Goal: Information Seeking & Learning: Learn about a topic

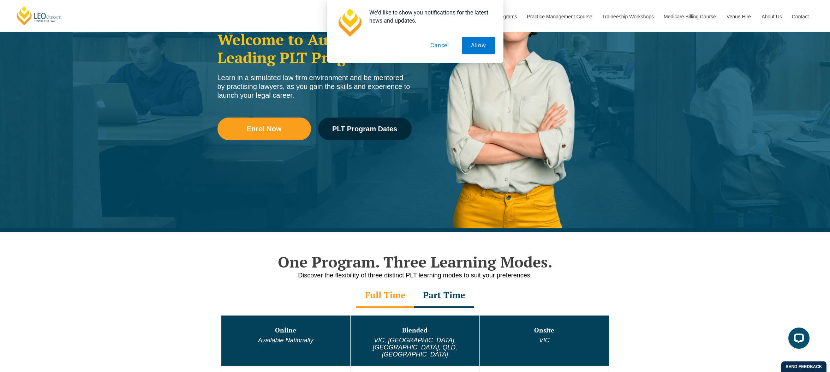
click at [434, 46] on button "Cancel" at bounding box center [440, 46] width 36 height 18
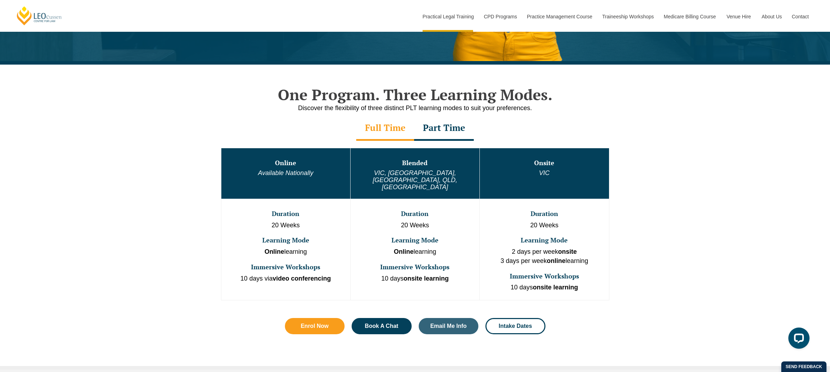
scroll to position [295, 0]
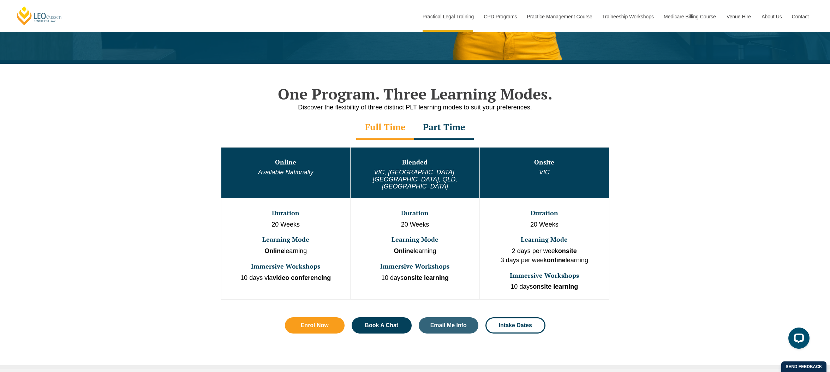
drag, startPoint x: 388, startPoint y: 227, endPoint x: 457, endPoint y: 233, distance: 68.8
click at [457, 233] on td "Duration 20 Weeks Learning Mode Online learning Immersive Workshops 10 days ons…" at bounding box center [414, 248] width 129 height 101
click at [457, 247] on p "Online learning" at bounding box center [414, 251] width 127 height 9
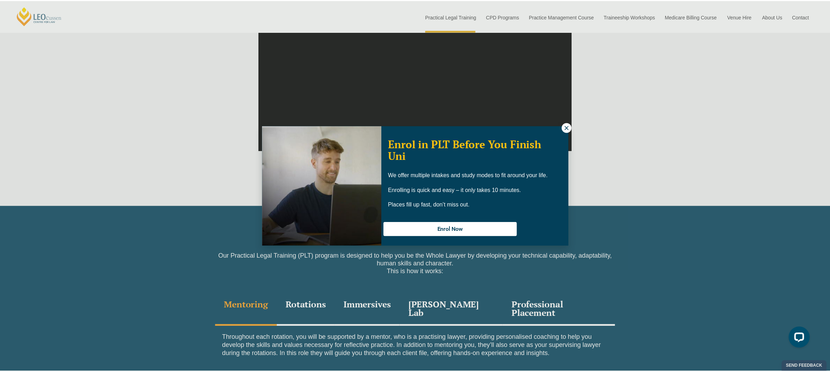
scroll to position [778, 0]
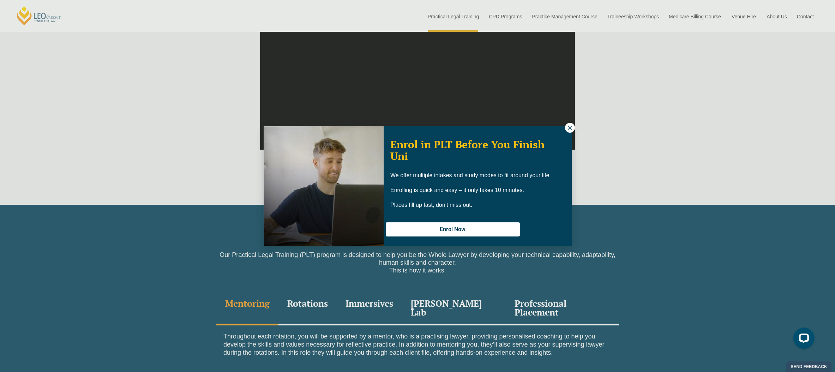
click at [567, 127] on icon at bounding box center [570, 128] width 6 height 6
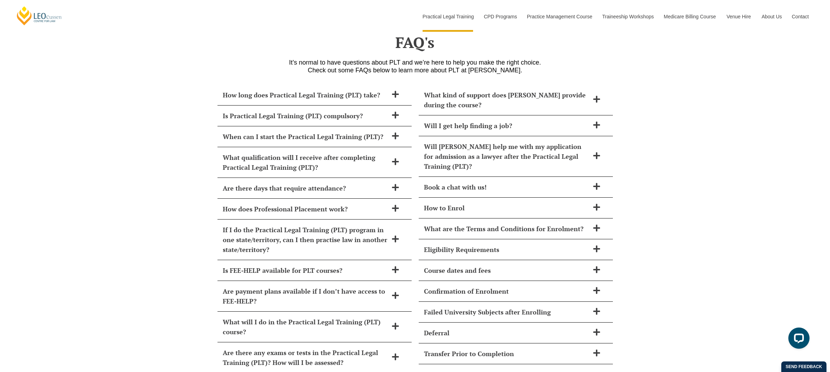
scroll to position [2869, 0]
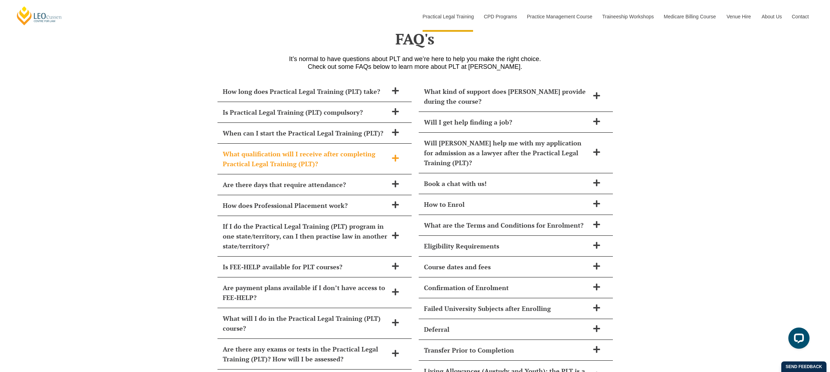
click at [400, 154] on span at bounding box center [395, 158] width 15 height 9
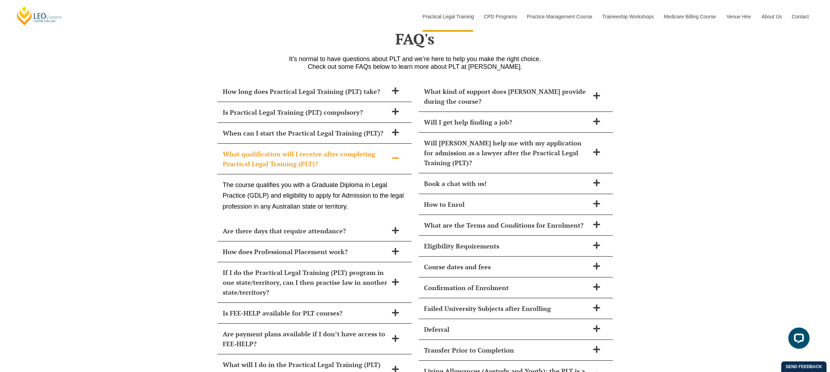
click at [396, 154] on icon at bounding box center [396, 158] width 8 height 8
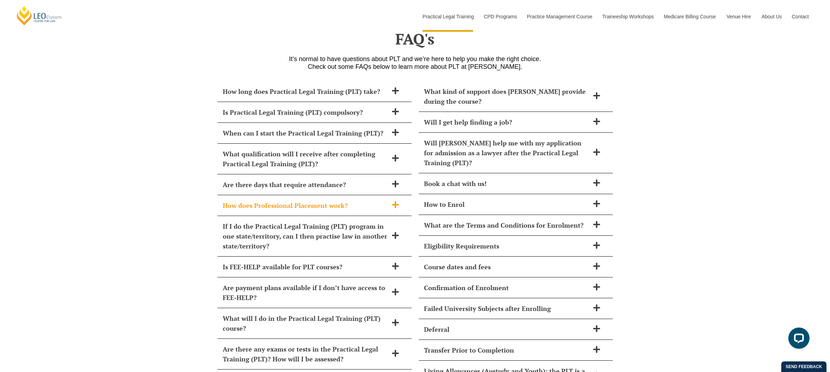
click at [355, 201] on h2 "How does Professional Placement work?" at bounding box center [305, 206] width 165 height 10
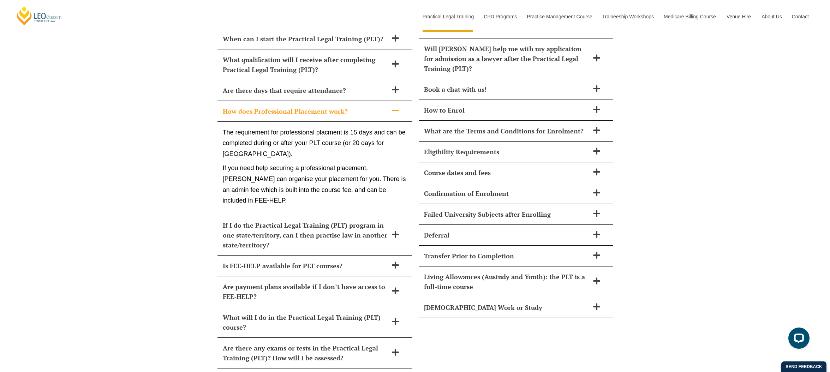
scroll to position [2965, 0]
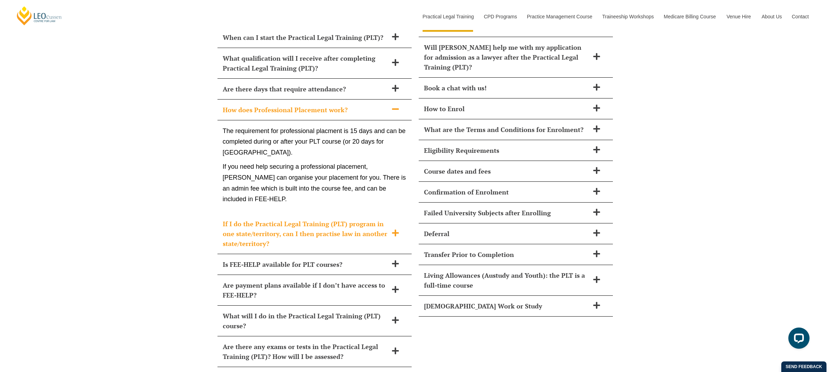
click at [392, 229] on icon at bounding box center [396, 233] width 8 height 8
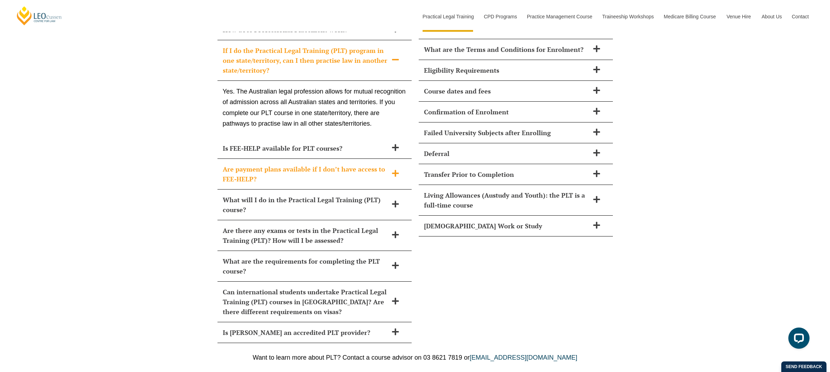
scroll to position [3041, 0]
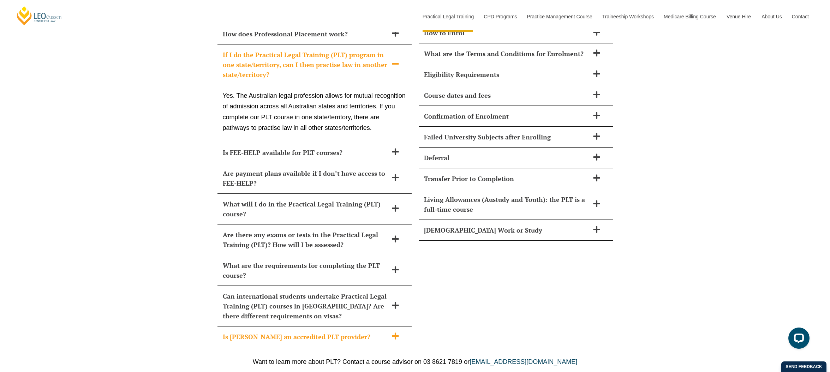
click at [381, 327] on div "Is Leo Cussen an accredited PLT provider?" at bounding box center [315, 337] width 194 height 21
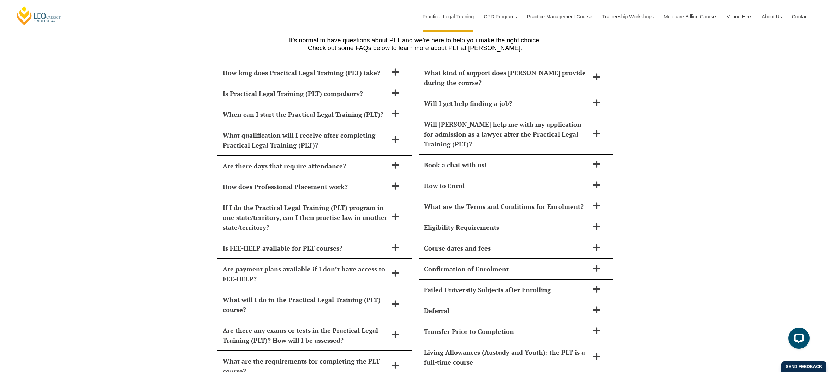
scroll to position [2900, 0]
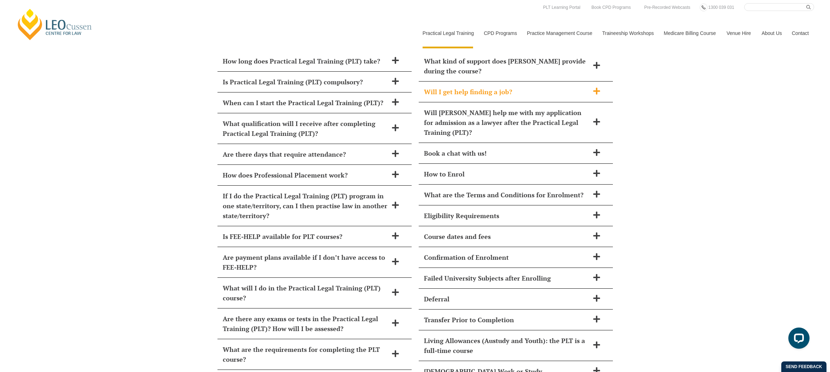
click at [583, 87] on h2 "Will I get help finding a job?" at bounding box center [506, 92] width 165 height 10
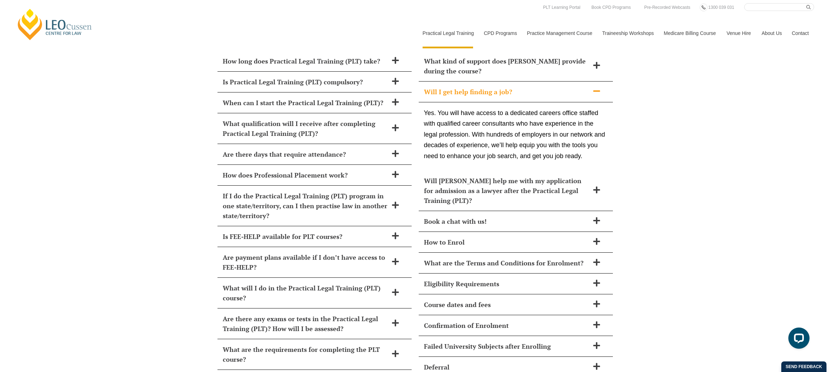
click at [583, 87] on h2 "Will I get help finding a job?" at bounding box center [506, 92] width 165 height 10
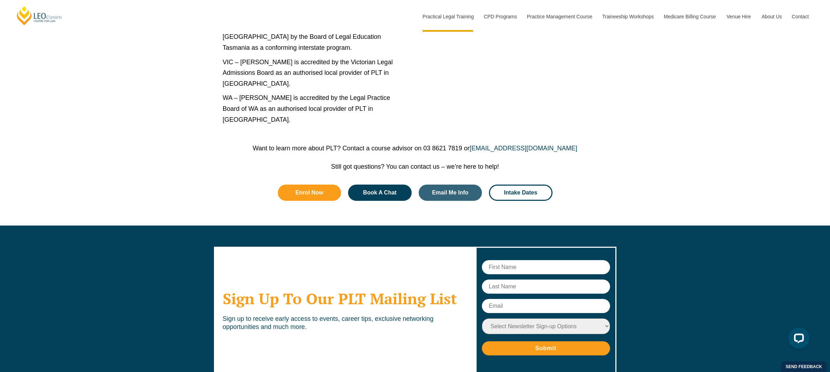
scroll to position [3651, 0]
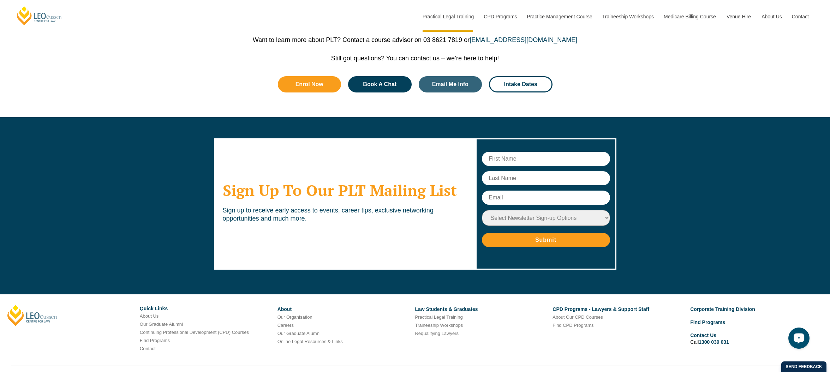
click at [800, 333] on div "Open LiveChat chat widget" at bounding box center [799, 338] width 12 height 12
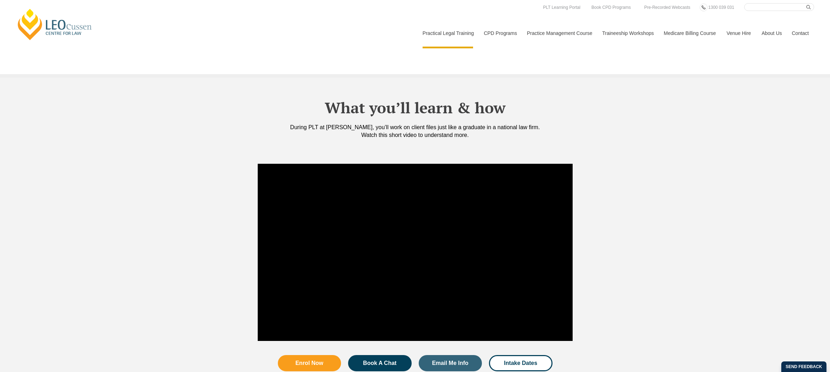
scroll to position [543, 0]
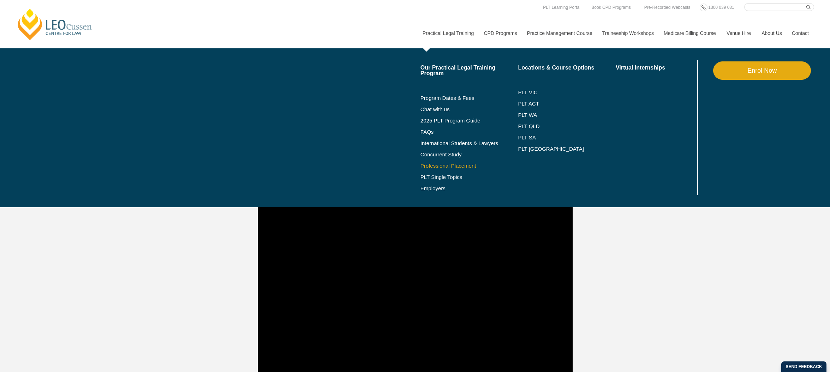
click at [428, 164] on link "Professional Placement" at bounding box center [470, 166] width 98 height 6
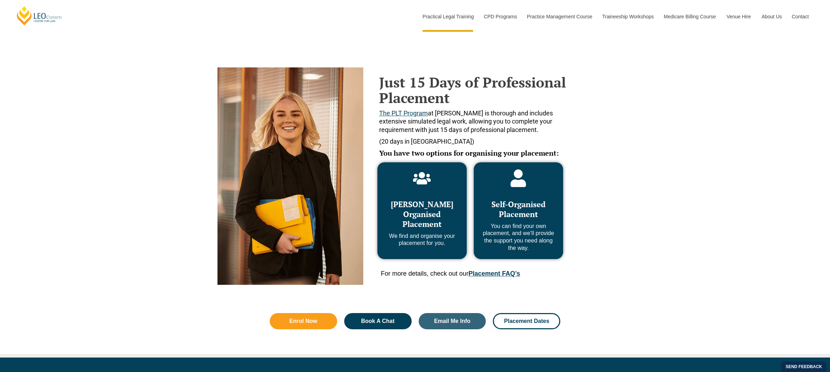
scroll to position [269, 0]
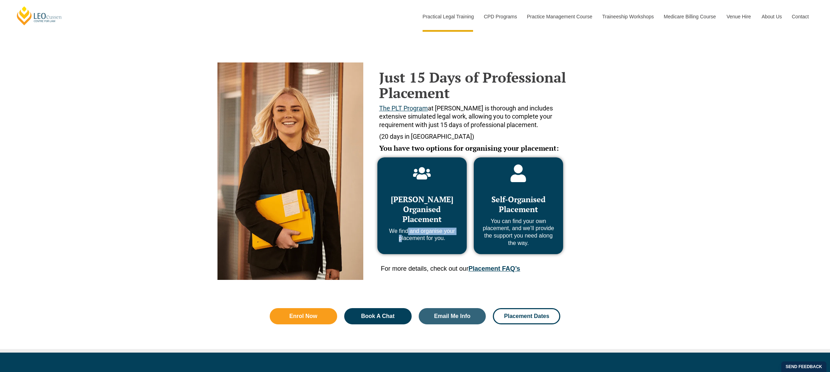
drag, startPoint x: 404, startPoint y: 233, endPoint x: 397, endPoint y: 249, distance: 17.4
click at [397, 249] on div "Leo Cussen Organised Placement We find and organise your placement for you." at bounding box center [421, 205] width 89 height 97
drag, startPoint x: 397, startPoint y: 249, endPoint x: 436, endPoint y: 257, distance: 40.0
click at [397, 249] on div "Leo Cussen Organised Placement We find and organise your placement for you." at bounding box center [421, 205] width 89 height 97
click at [481, 270] on link "Placement FAQ’s" at bounding box center [495, 268] width 52 height 7
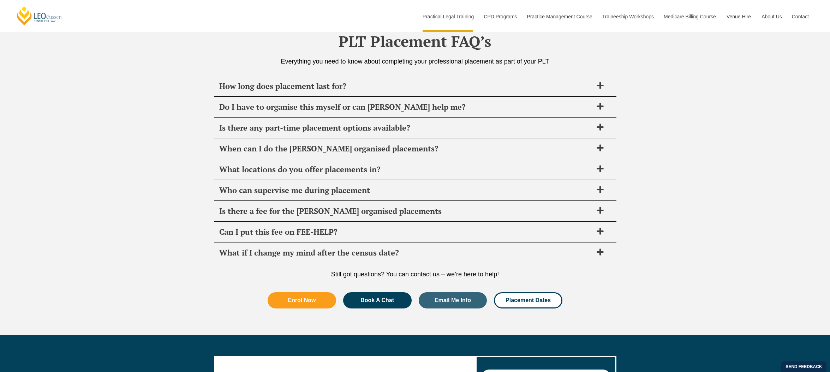
scroll to position [2495, 0]
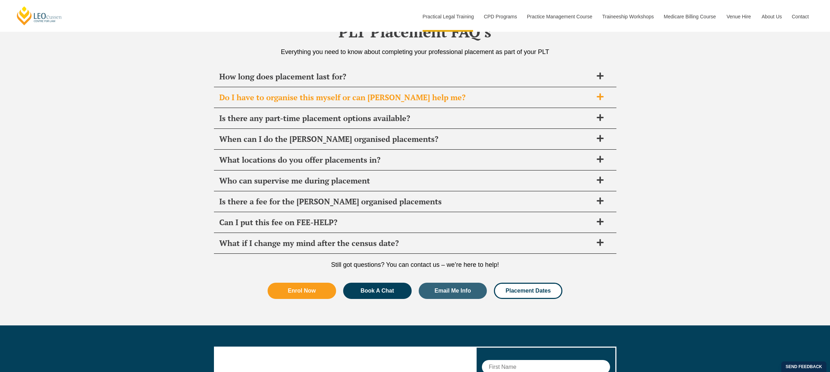
click at [395, 96] on span "Do I have to organise this myself or can Leo Cussen help me?" at bounding box center [406, 98] width 374 height 10
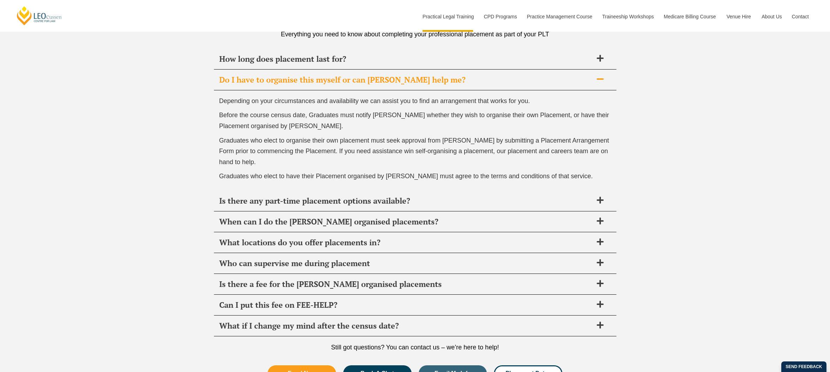
scroll to position [2536, 0]
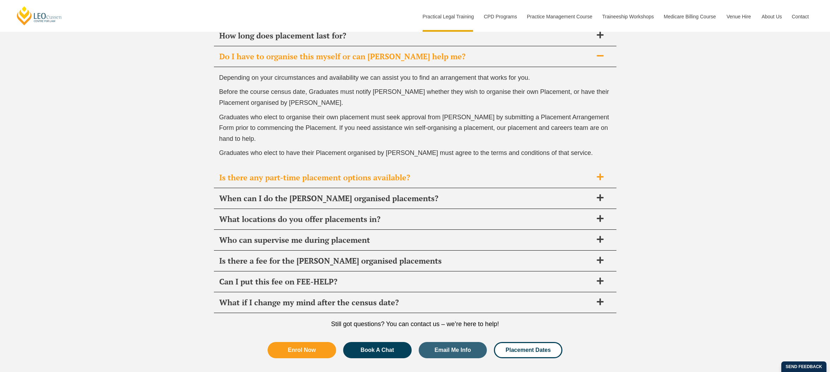
click at [382, 178] on span "Is there any part-time placement options available?" at bounding box center [406, 178] width 374 height 10
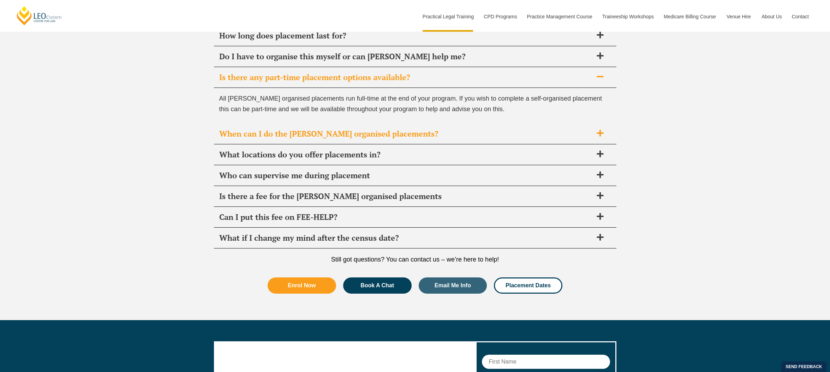
click at [421, 133] on span "When can I do the Leo Cussen organised placements?" at bounding box center [406, 134] width 374 height 10
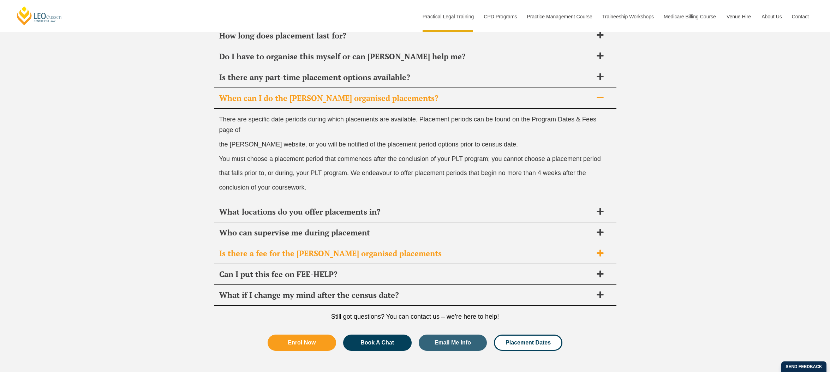
click at [381, 255] on span "Is there a fee for the Leo Cussen organised placements" at bounding box center [406, 254] width 374 height 10
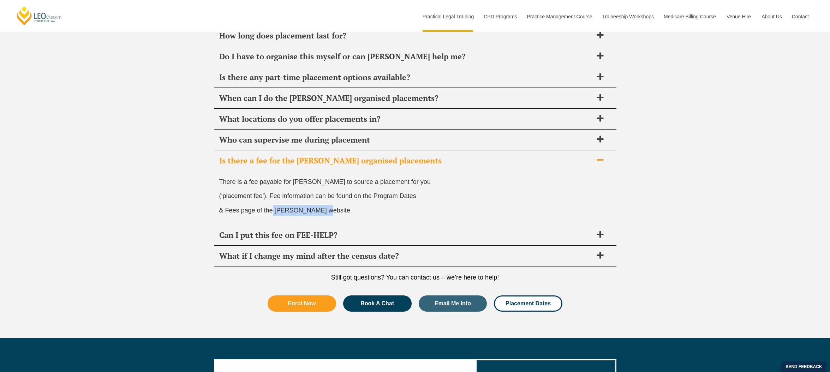
drag, startPoint x: 273, startPoint y: 210, endPoint x: 324, endPoint y: 216, distance: 51.9
click at [324, 216] on div "There is a fee payable for Leo Cussen to source a placement for you (‘placement…" at bounding box center [415, 198] width 403 height 54
click at [325, 240] on span "Can I put this fee on FEE-HELP?" at bounding box center [406, 235] width 374 height 10
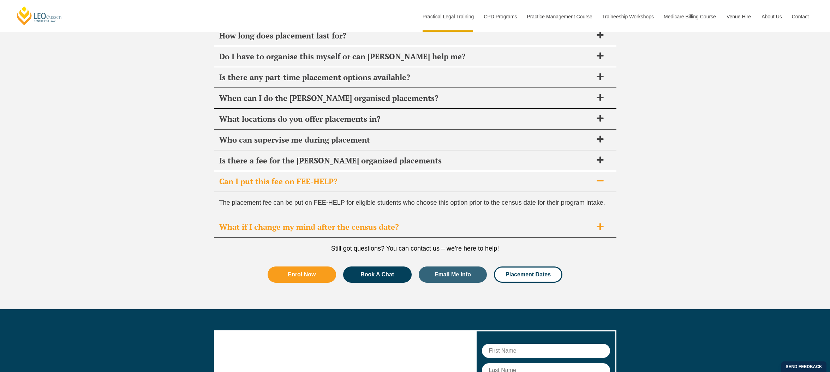
click at [317, 232] on span "What if I change my mind after the census date?" at bounding box center [406, 227] width 374 height 10
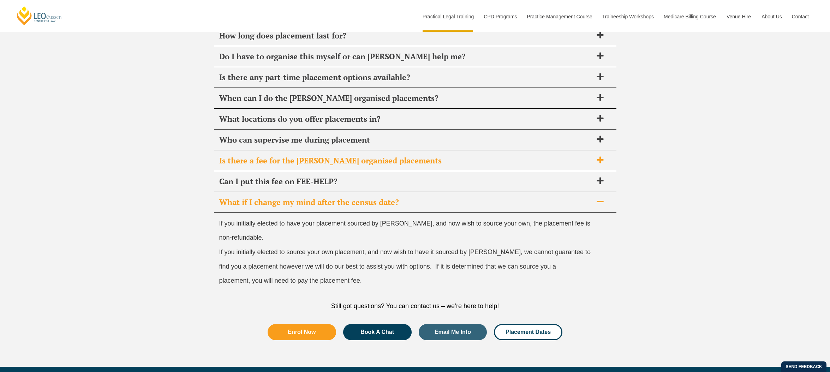
click at [341, 159] on span "Is there a fee for the Leo Cussen organised placements" at bounding box center [406, 161] width 374 height 10
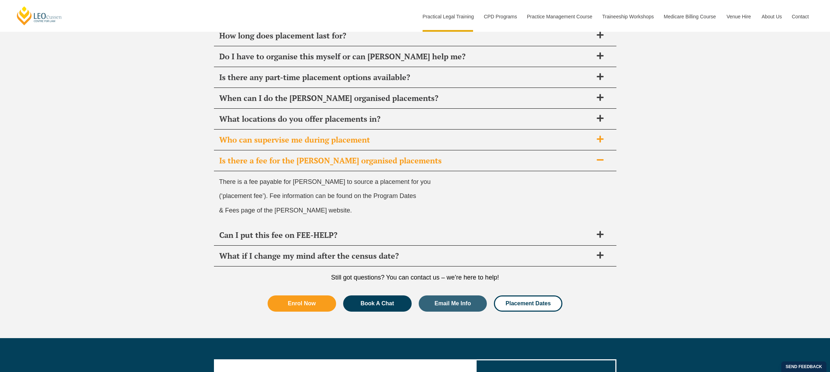
click at [340, 132] on div "Who can supervise me during placement" at bounding box center [415, 140] width 403 height 21
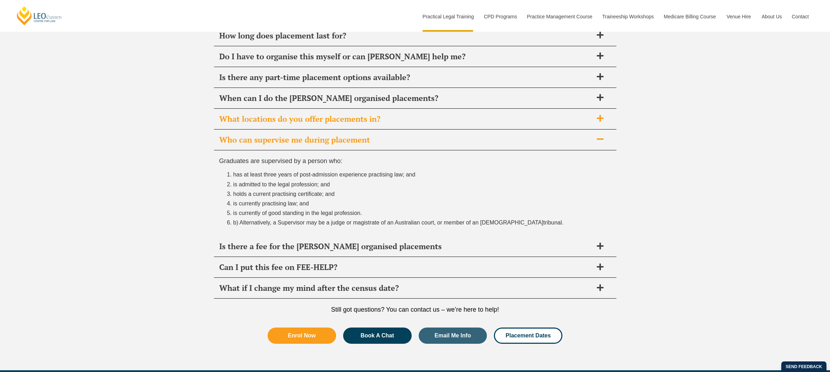
click at [296, 126] on div "What locations do you offer placements in?" at bounding box center [415, 119] width 403 height 21
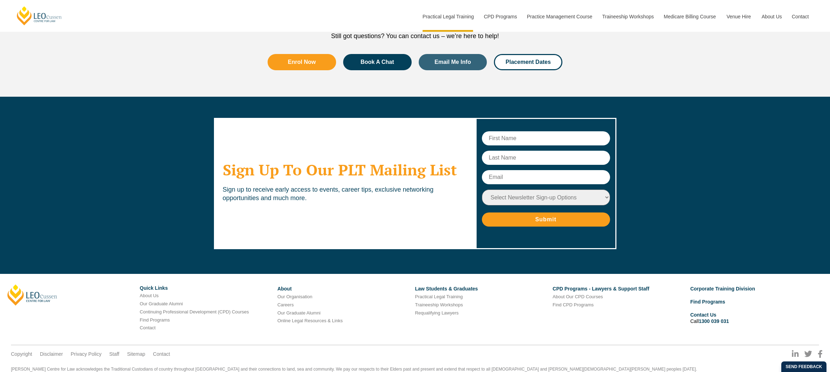
scroll to position [2799, 0]
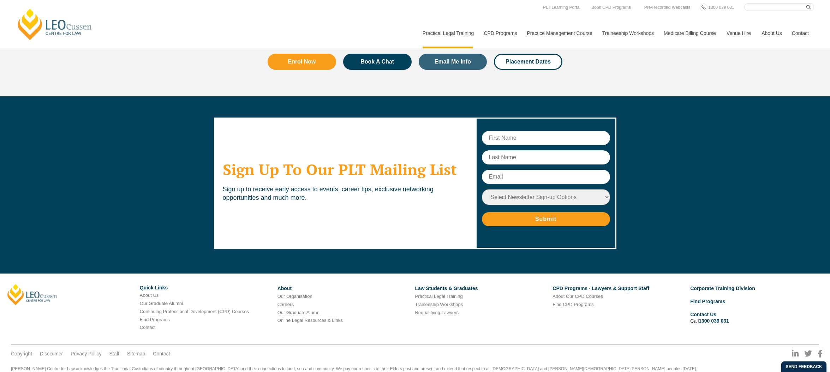
drag, startPoint x: 374, startPoint y: 325, endPoint x: 345, endPoint y: 298, distance: 39.0
click at [374, 345] on ul "Copyright Disclaimer Privacy Policy Staff Sitemap Contact" at bounding box center [415, 348] width 808 height 6
